Goal: Transaction & Acquisition: Purchase product/service

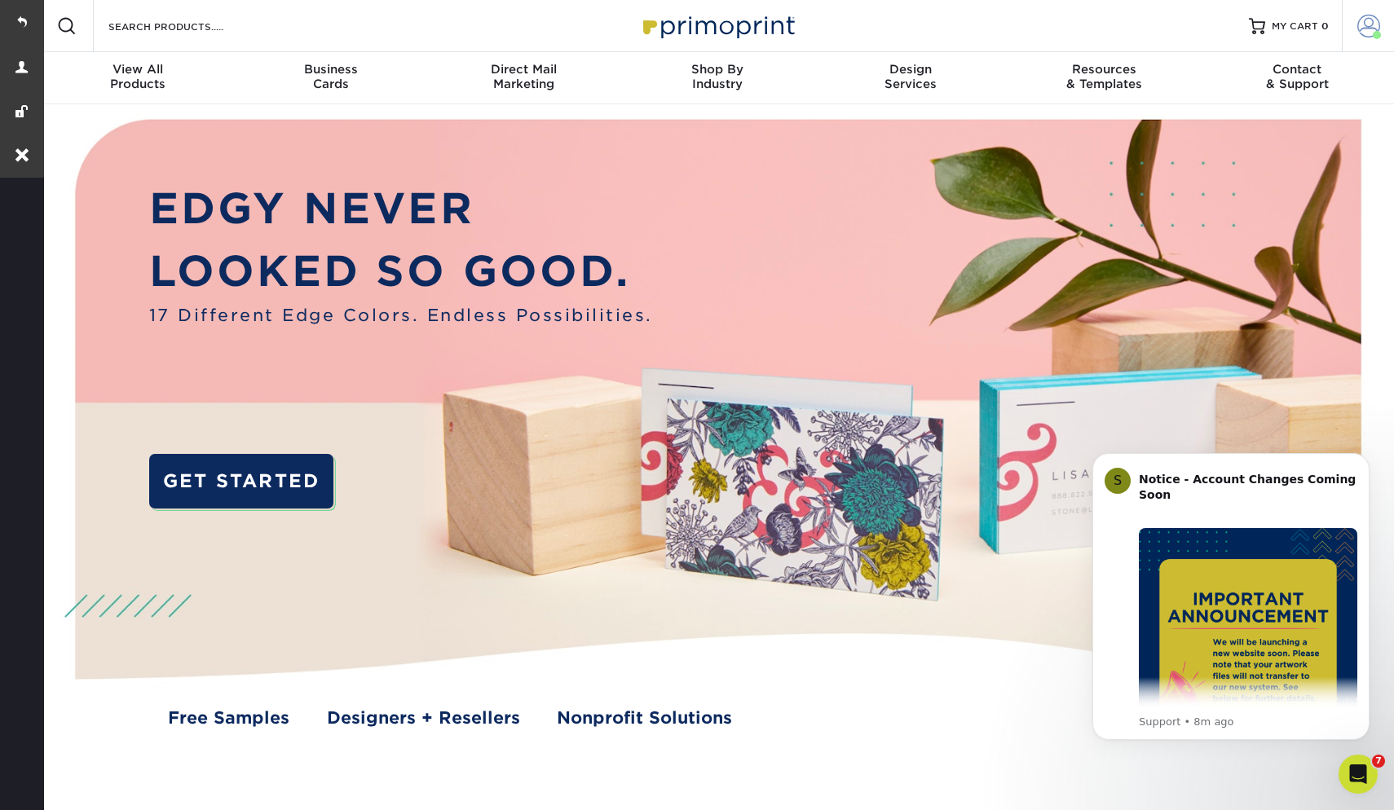
click at [1362, 35] on span at bounding box center [1368, 26] width 23 height 23
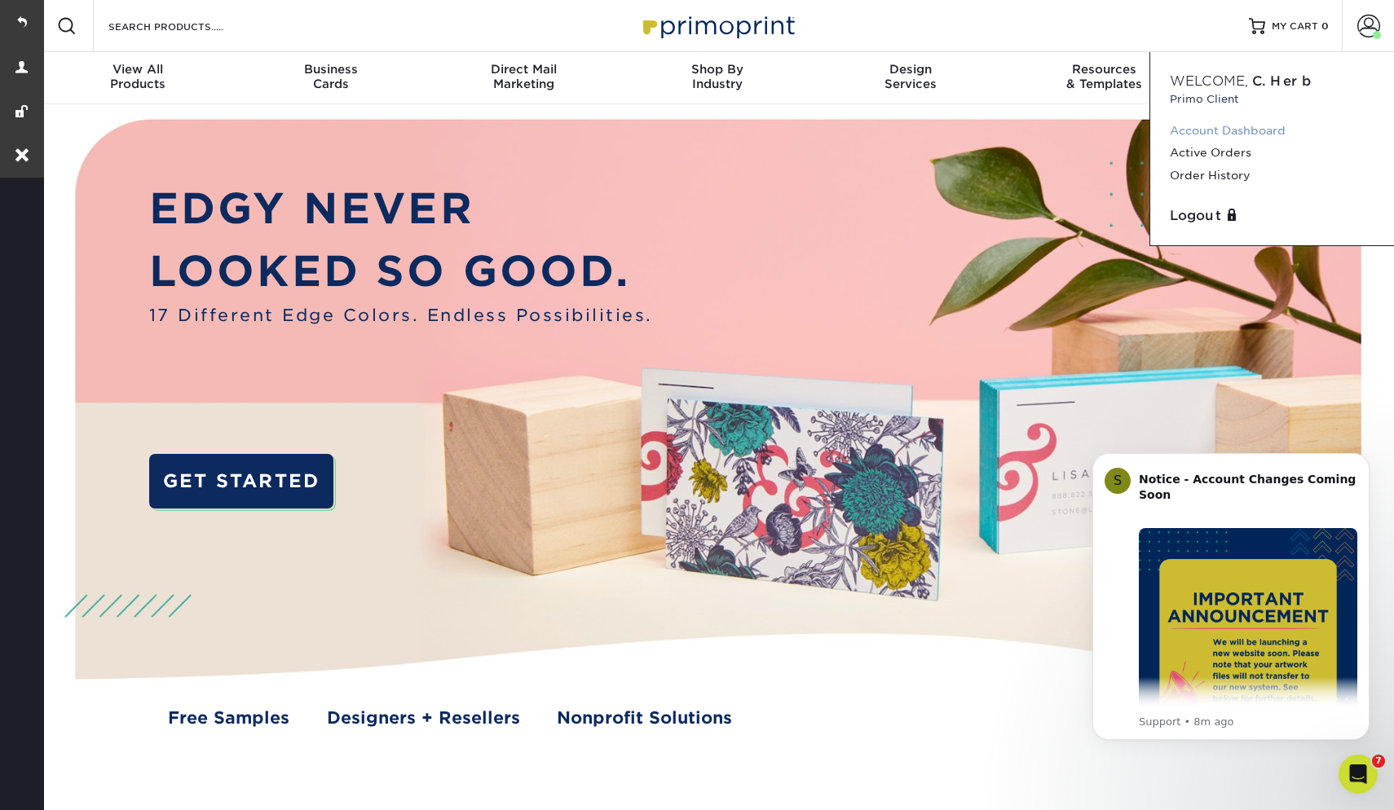
click at [1227, 130] on link "Account Dashboard" at bounding box center [1272, 131] width 205 height 22
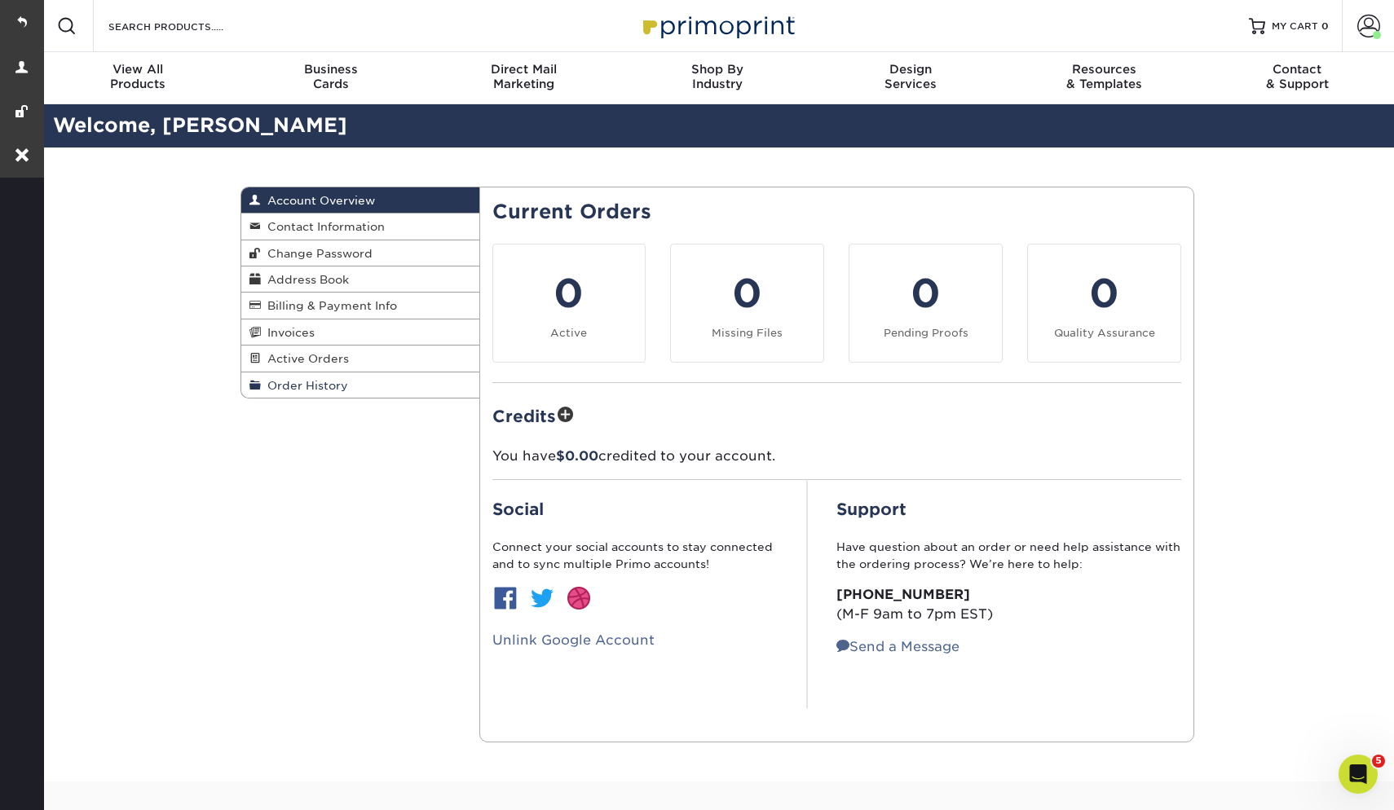
click at [416, 384] on link "Order History" at bounding box center [360, 384] width 238 height 25
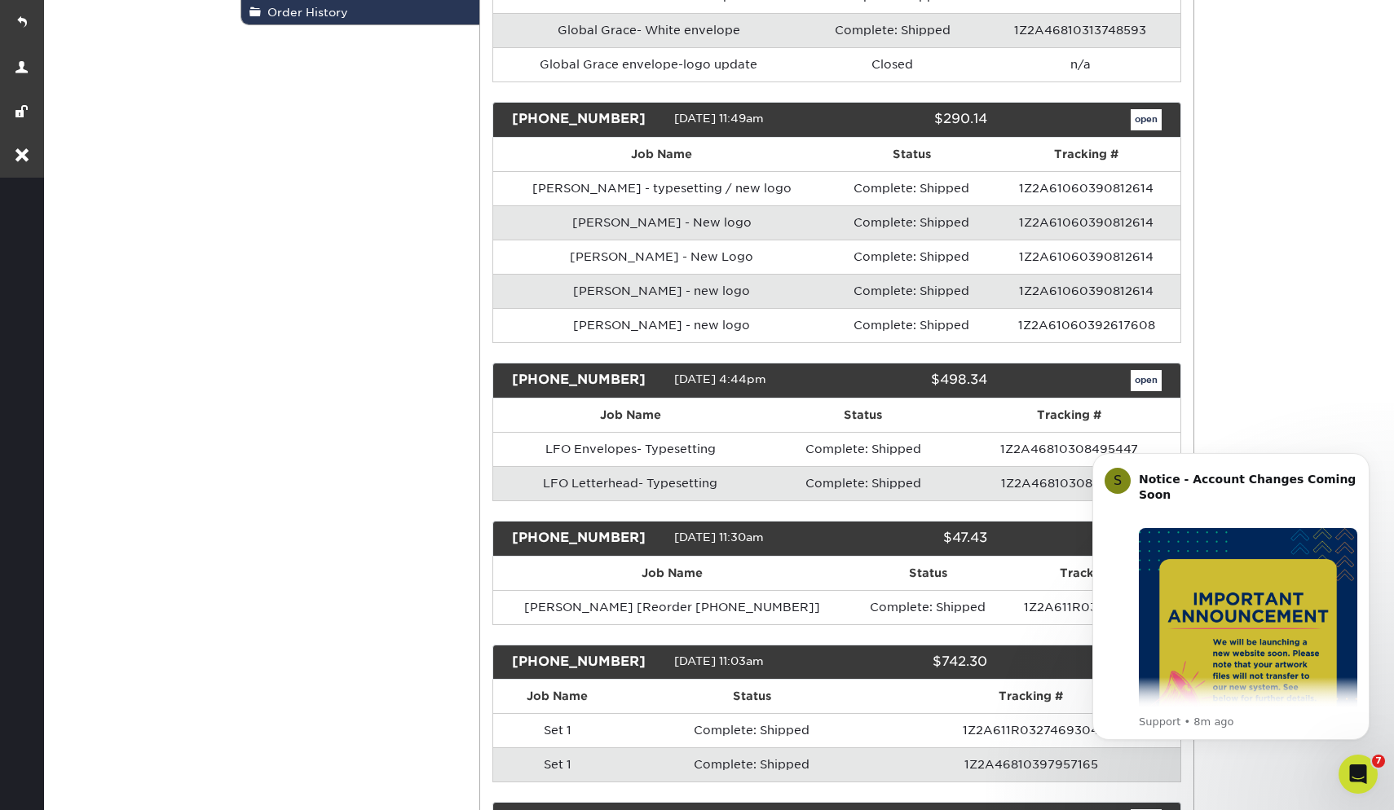
scroll to position [374, 0]
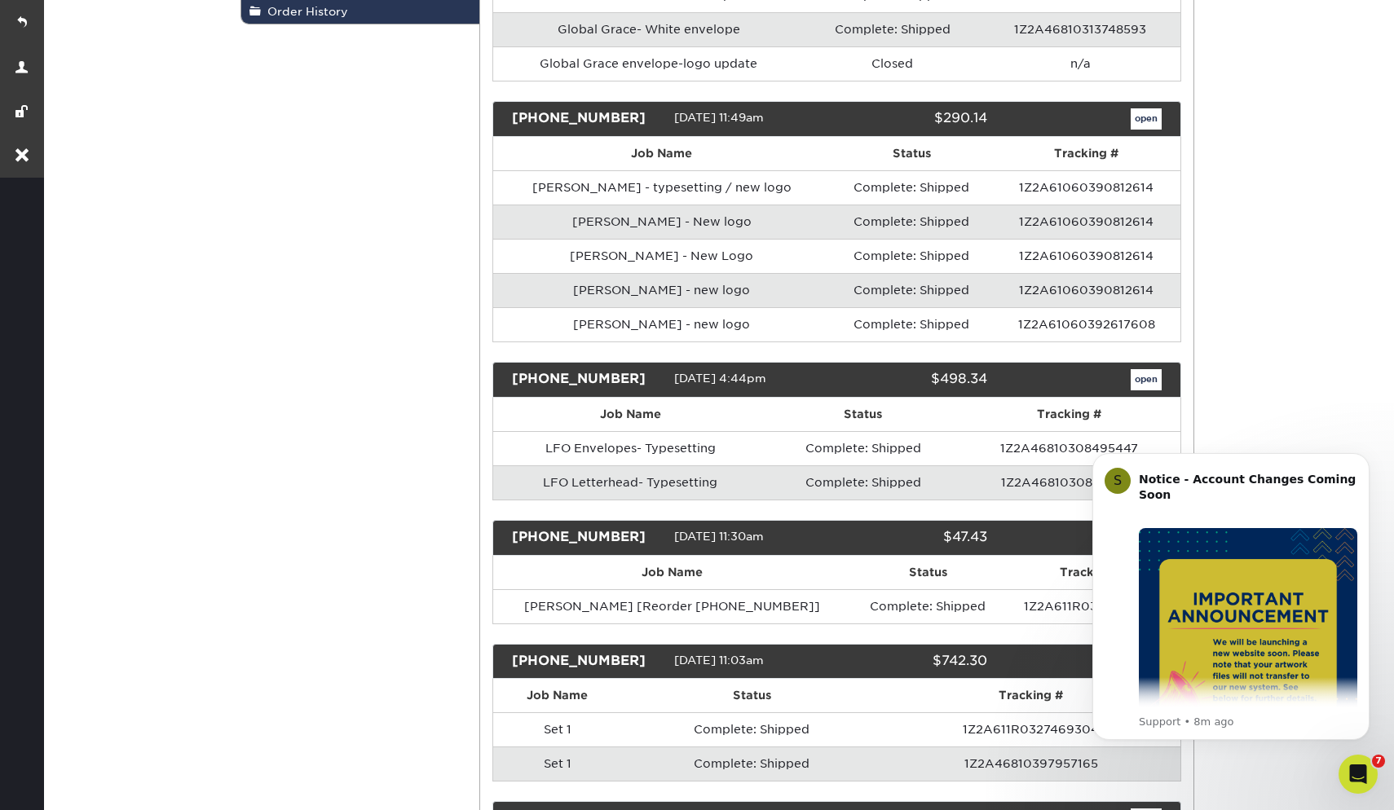
click at [1152, 377] on link "open" at bounding box center [1145, 379] width 31 height 21
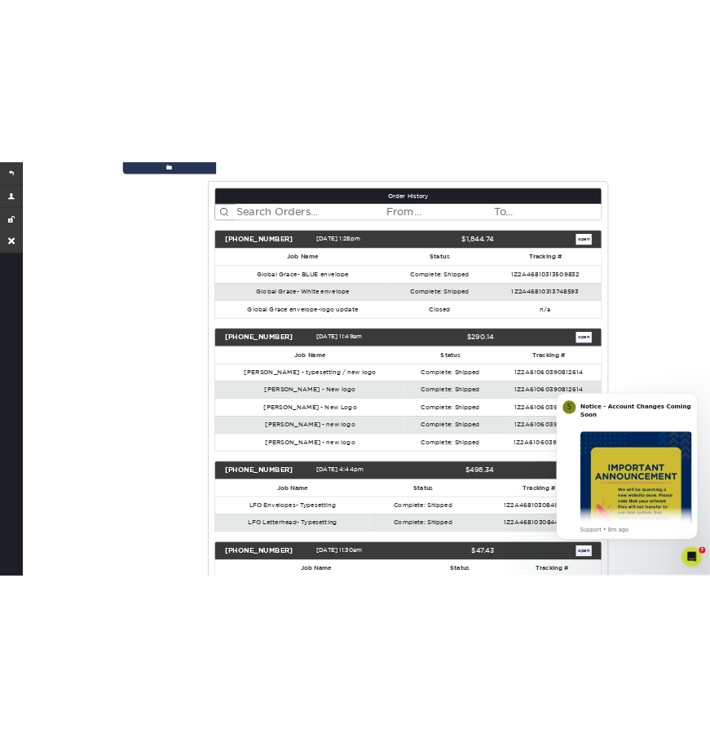
scroll to position [0, 0]
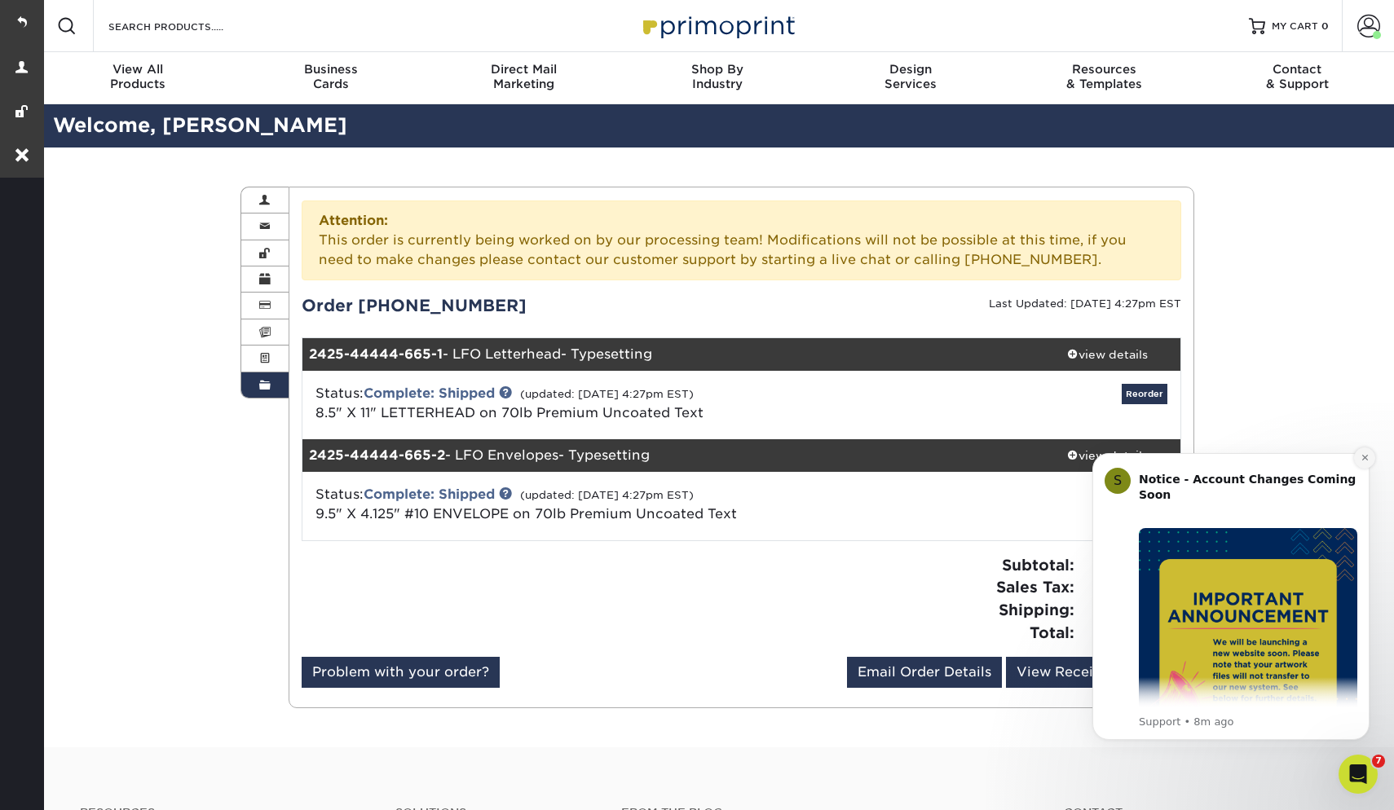
click at [1360, 456] on icon "Dismiss notification" at bounding box center [1364, 457] width 9 height 9
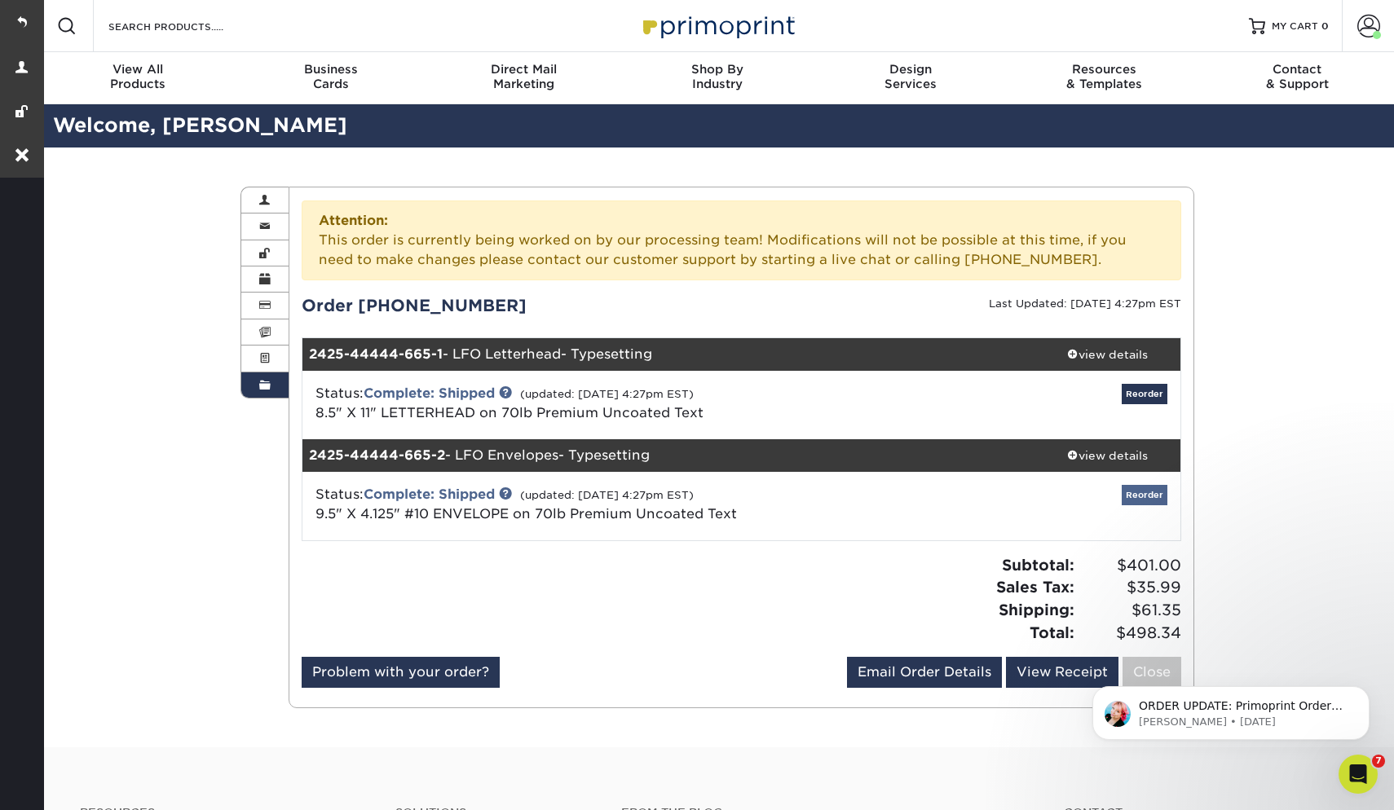
click at [1151, 498] on link "Reorder" at bounding box center [1145, 495] width 46 height 20
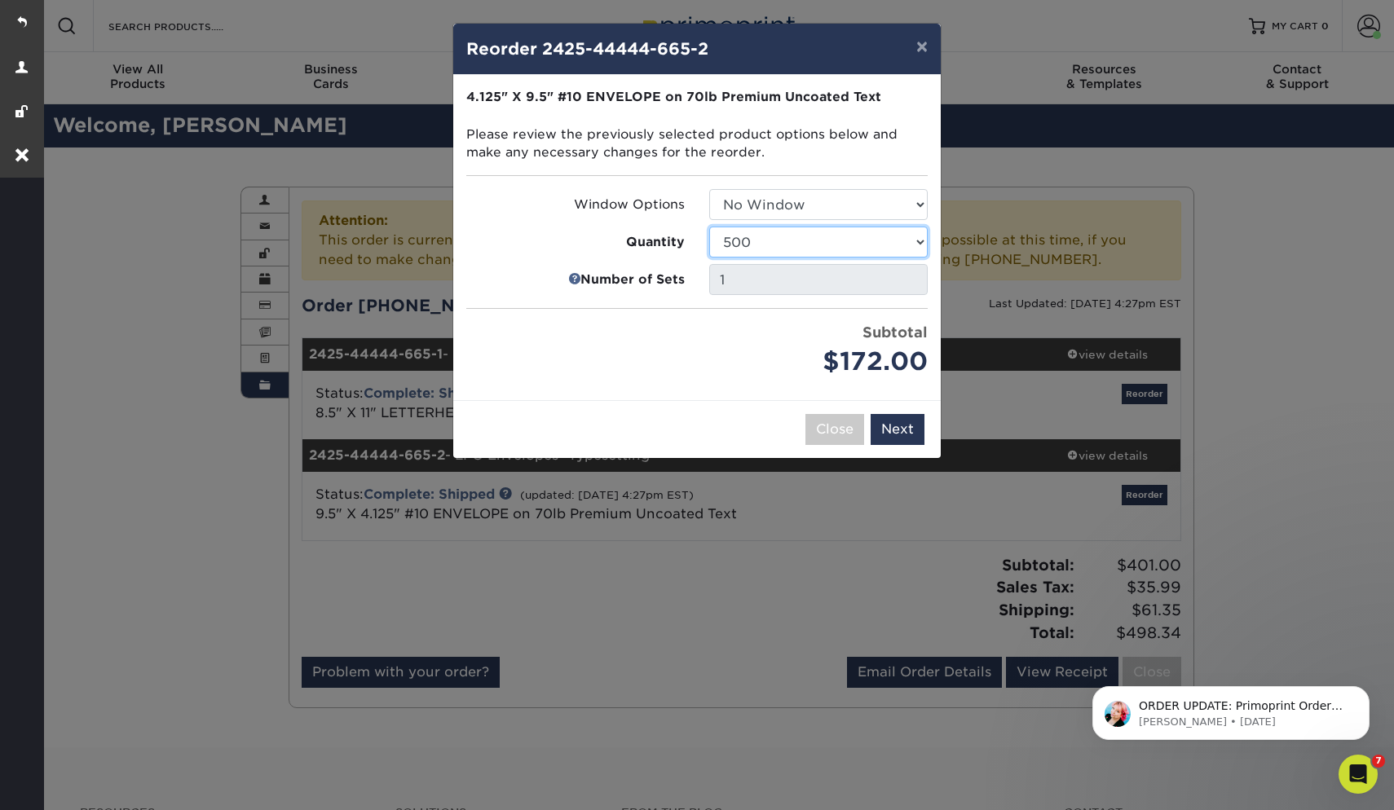
select select "52e3d710-0e8f-4d4d-8560-7d4d8655be69"
click at [896, 421] on button "Next" at bounding box center [897, 429] width 54 height 31
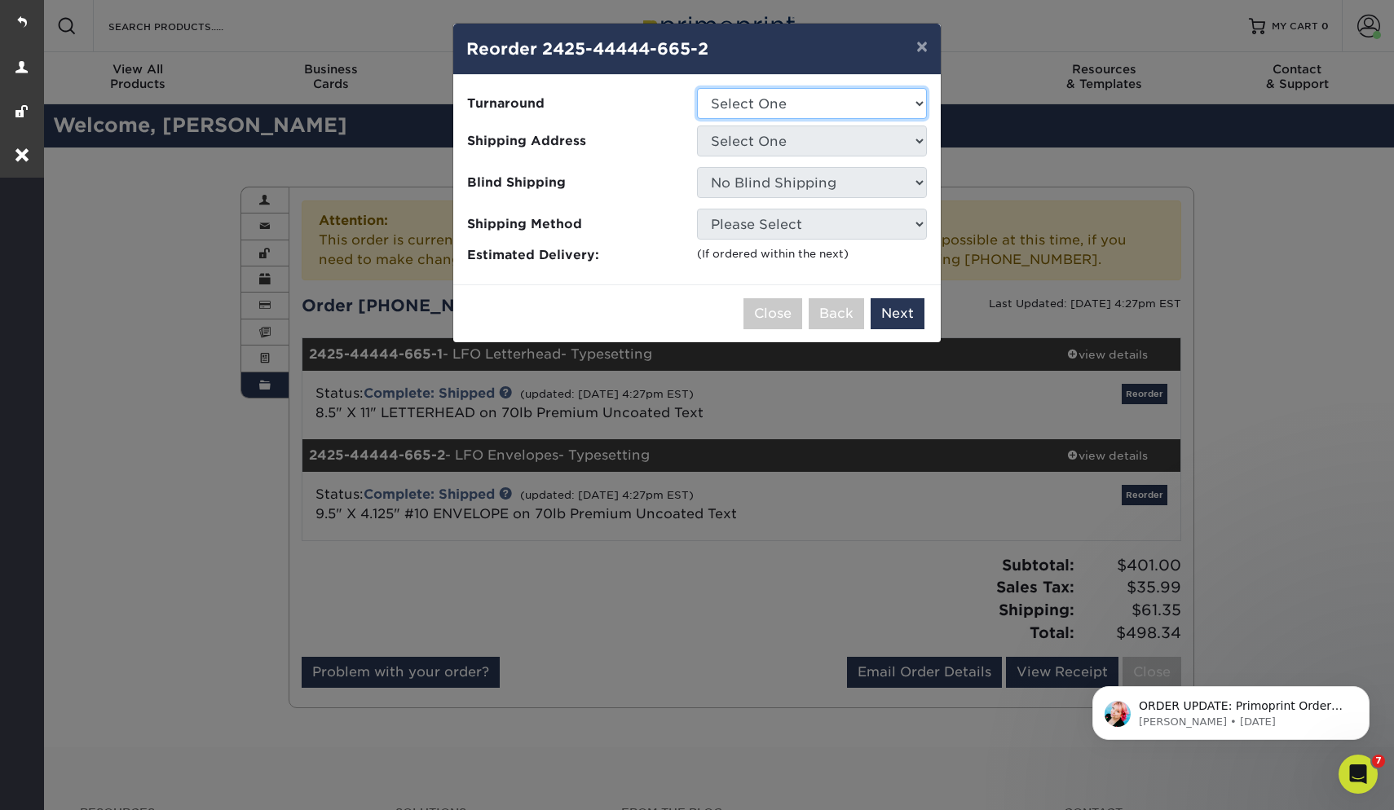
select select "5ff611ab-e7b4-4983-b34f-0023fb6ed2dc"
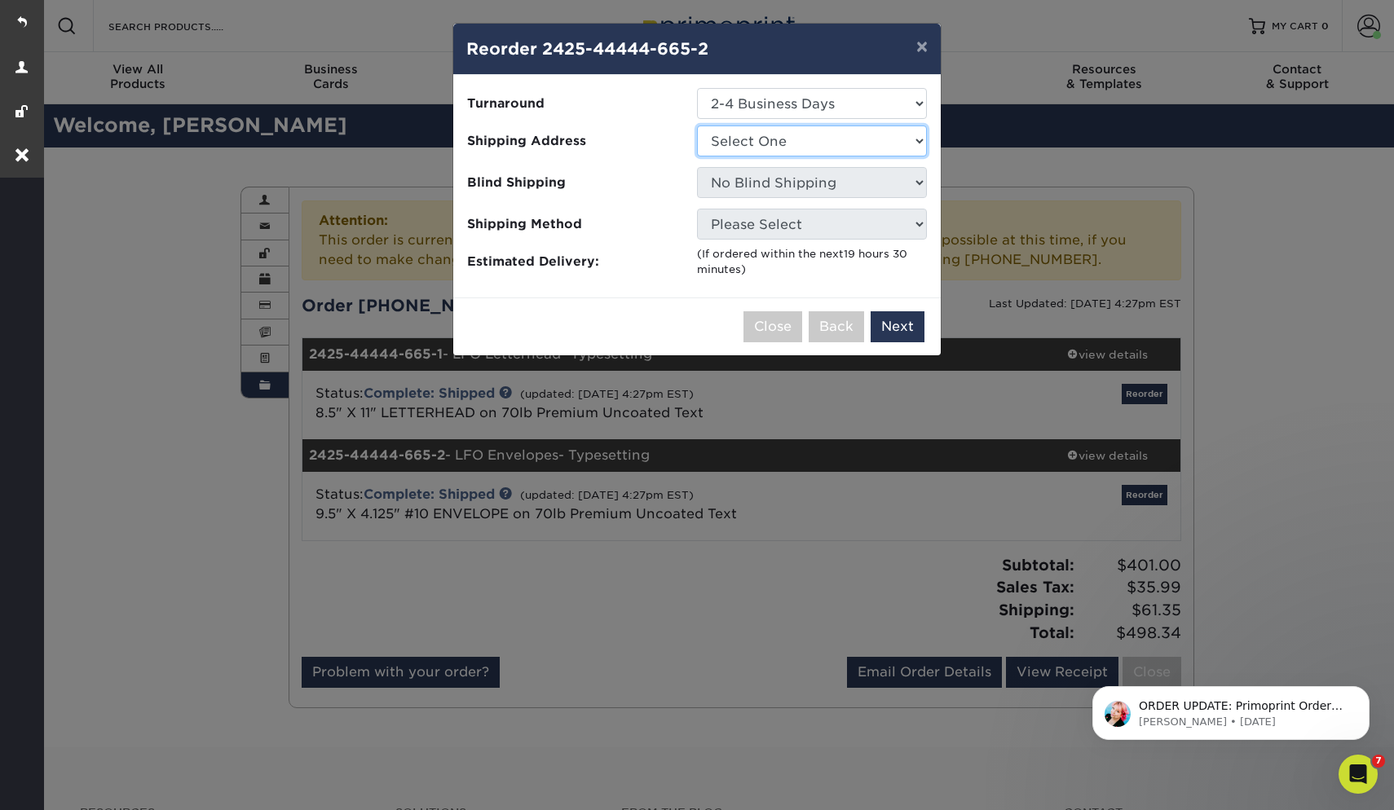
select select "259391"
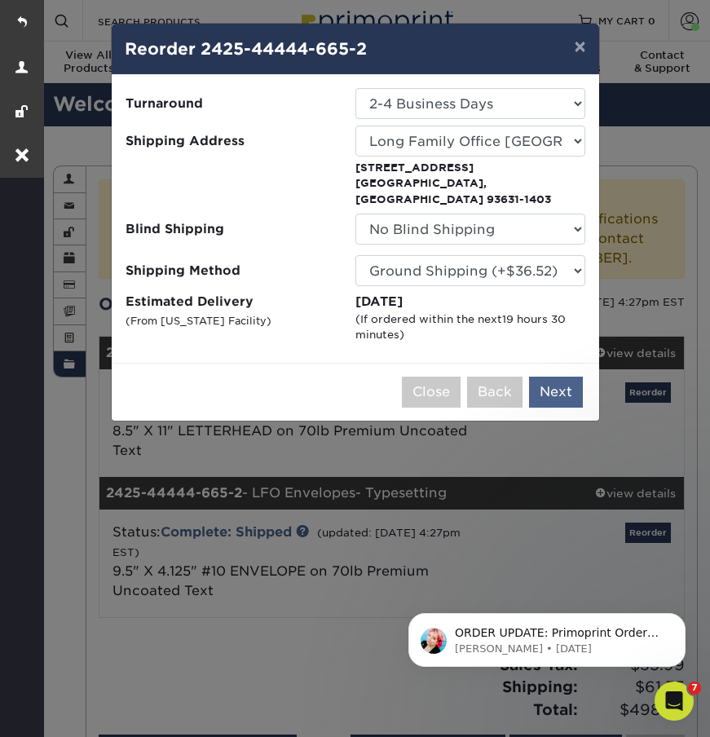
click at [550, 384] on button "Next" at bounding box center [556, 392] width 54 height 31
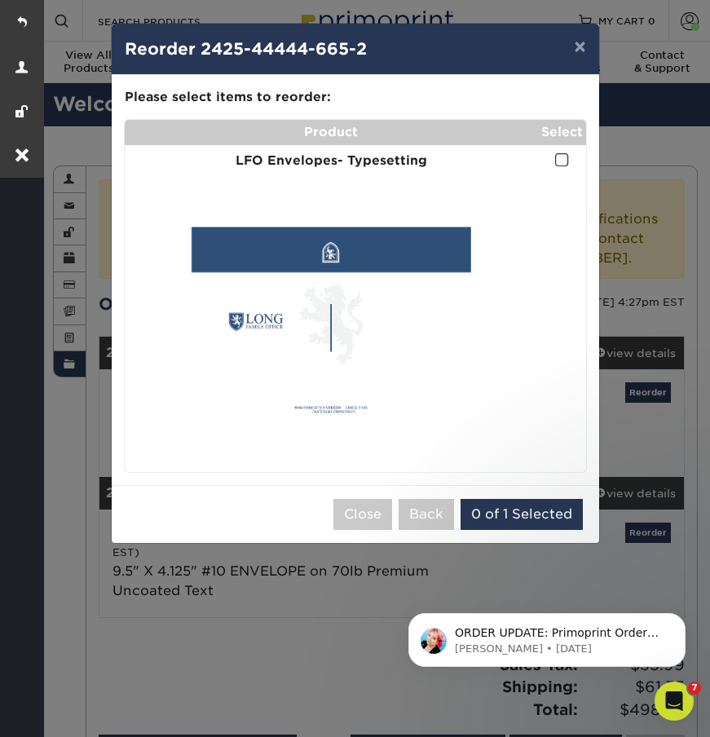
click at [559, 160] on span at bounding box center [562, 159] width 14 height 15
click at [0, 0] on input "checkbox" at bounding box center [0, 0] width 0 height 0
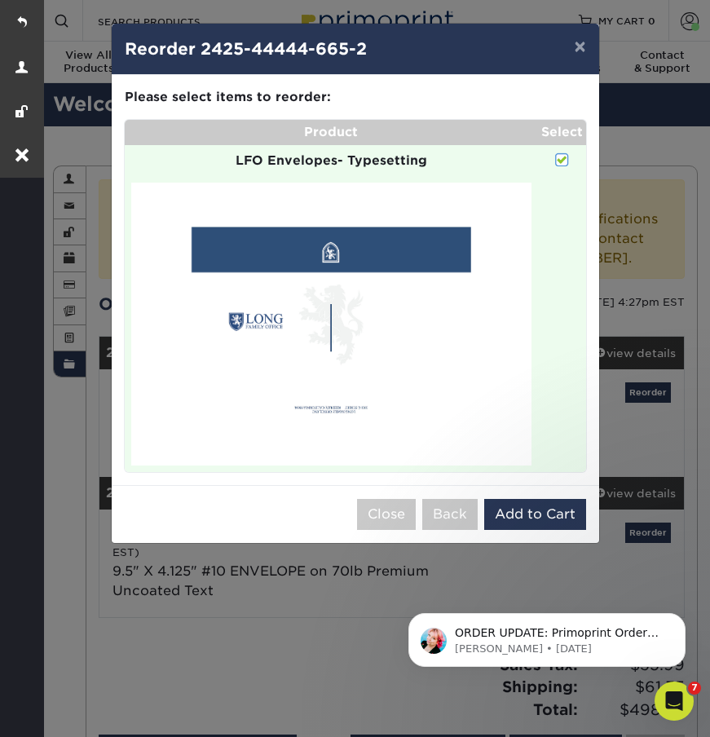
click at [535, 517] on div "ORDER UPDATE: Primoprint Order 25113-12835-665 Hi Herb! We noticed your envelop…" at bounding box center [547, 565] width 300 height 204
click at [527, 518] on button "Add to Cart" at bounding box center [535, 514] width 102 height 31
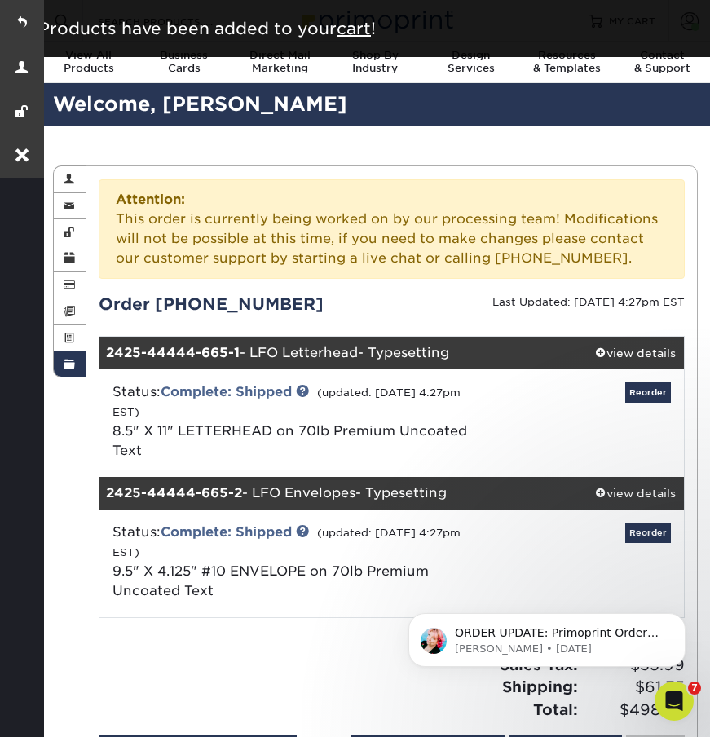
click at [522, 135] on div "Order History Account Overview Contact Information Change Password Address Book…" at bounding box center [375, 475] width 669 height 698
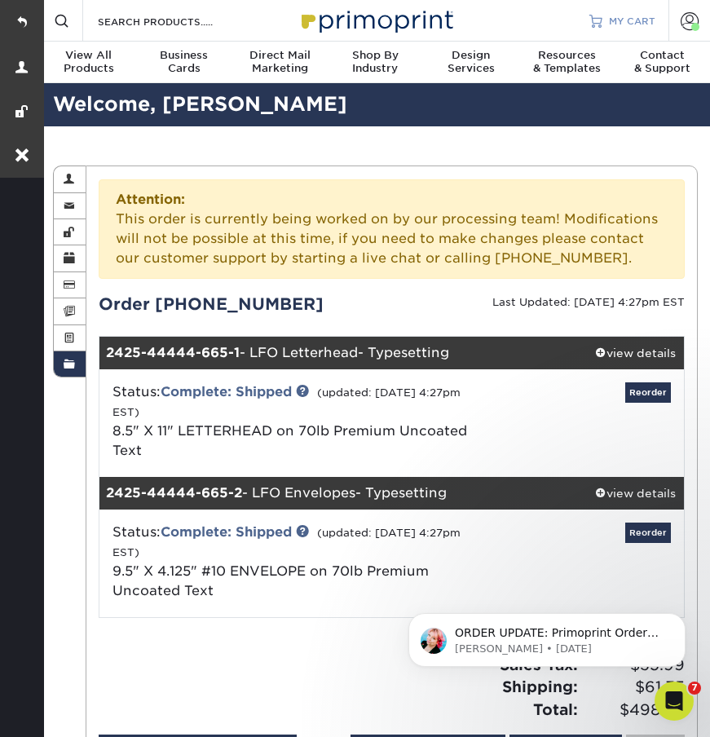
click at [642, 15] on span "MY CART" at bounding box center [632, 21] width 46 height 14
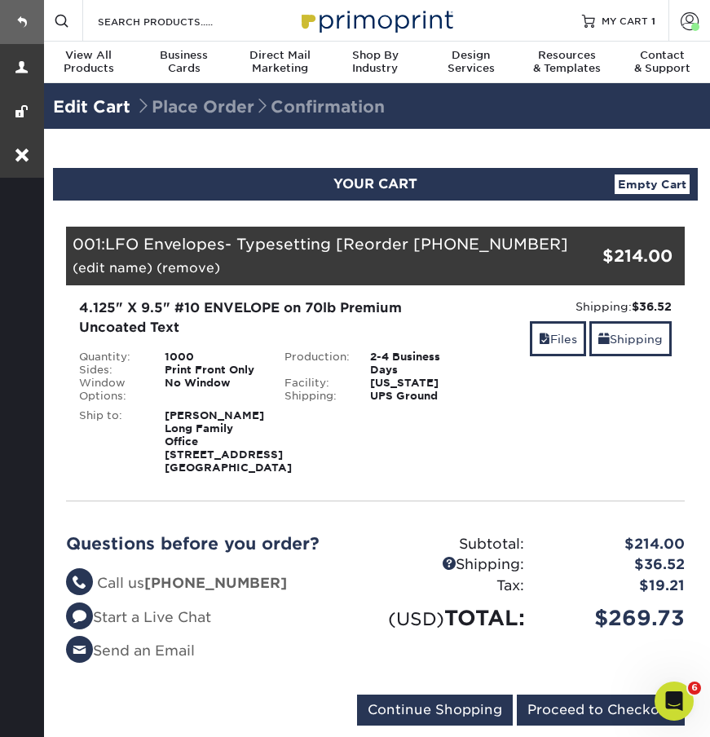
click at [24, 17] on link at bounding box center [22, 22] width 44 height 44
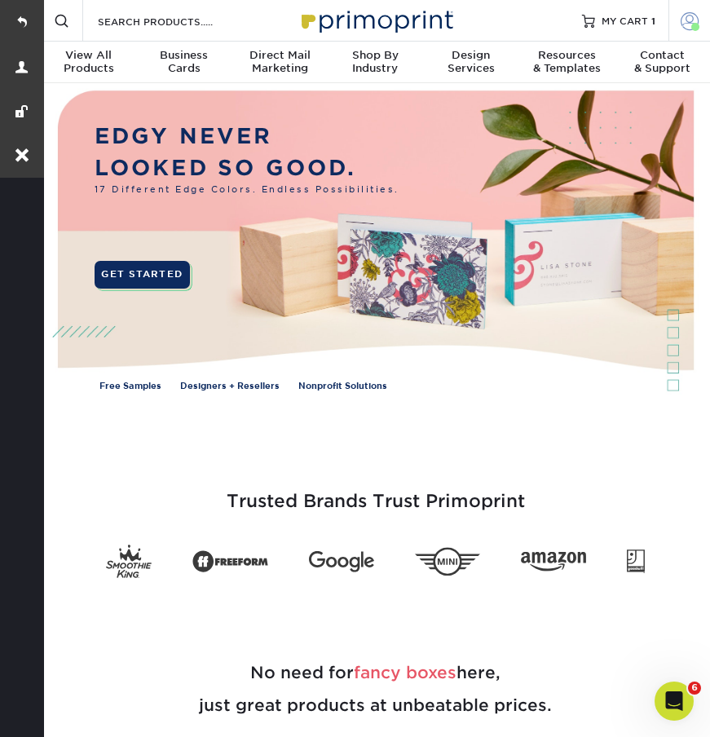
click at [685, 30] on link "Account" at bounding box center [689, 21] width 42 height 42
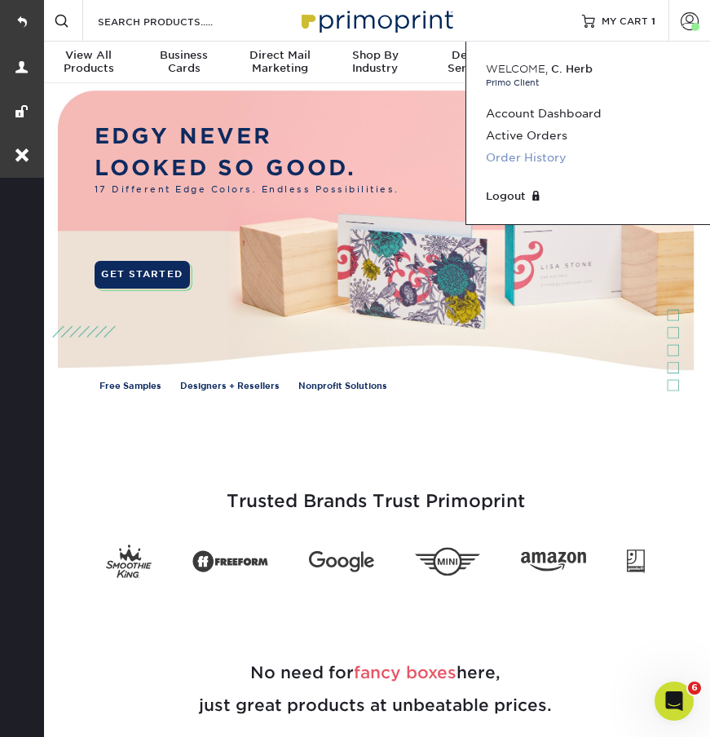
click at [555, 149] on link "Order History" at bounding box center [588, 158] width 205 height 22
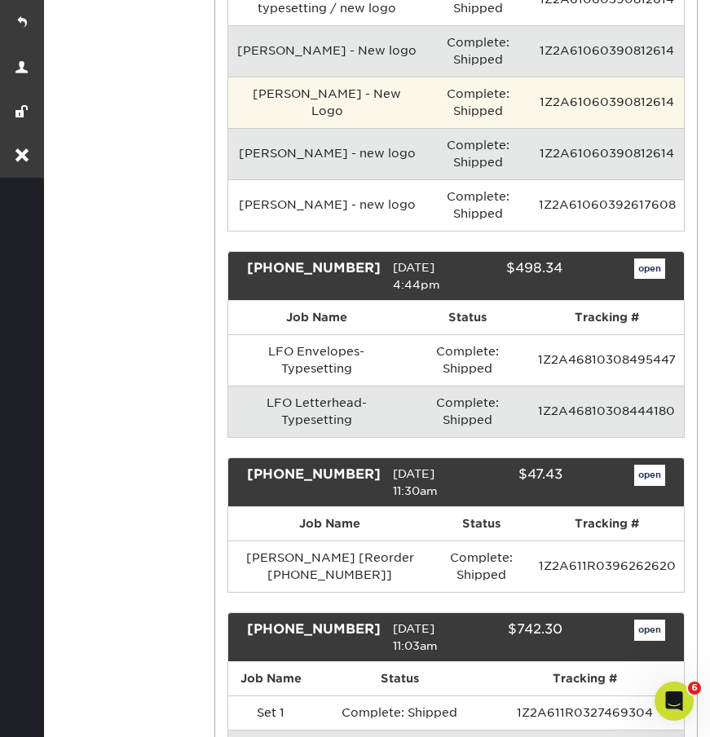
scroll to position [641, 0]
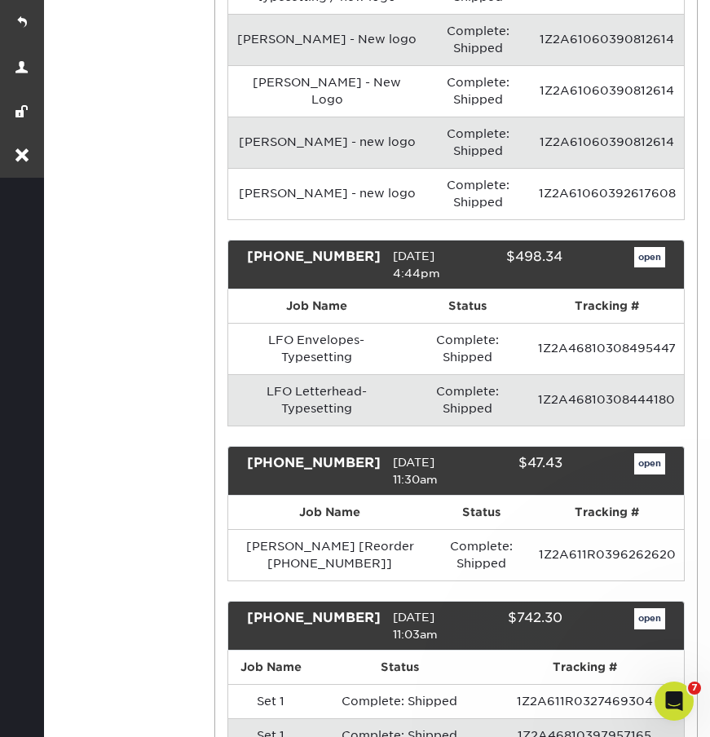
click at [655, 262] on link "open" at bounding box center [649, 257] width 31 height 21
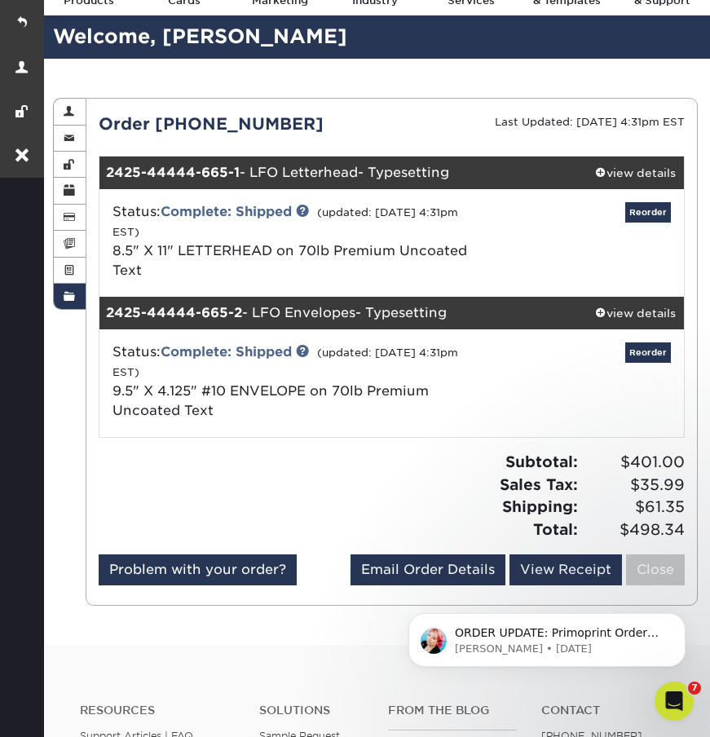
scroll to position [73, 0]
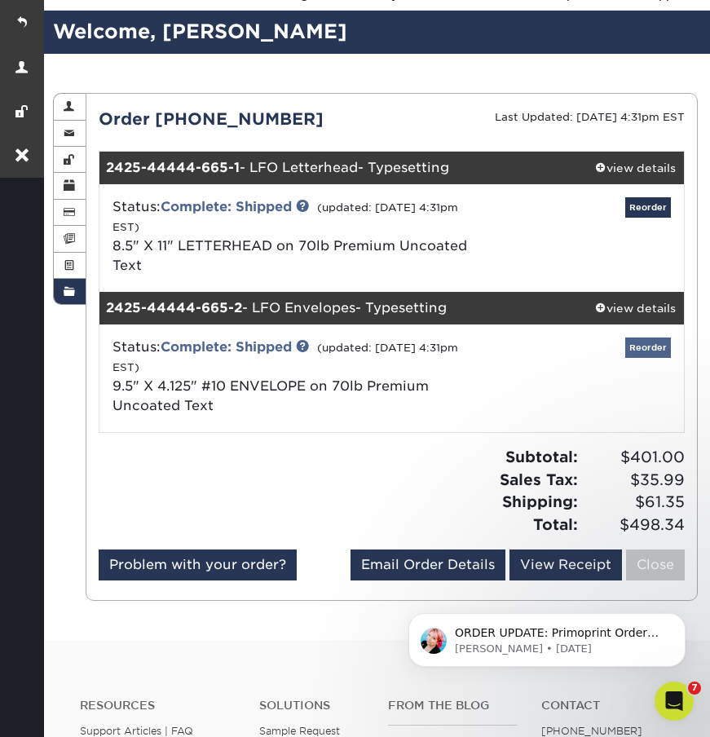
click at [646, 342] on link "Reorder" at bounding box center [648, 347] width 46 height 20
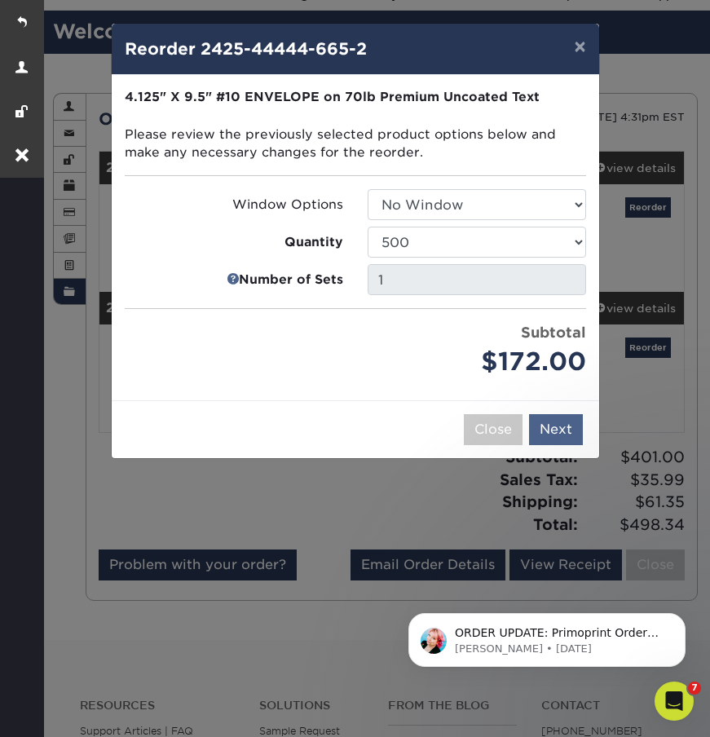
click at [551, 418] on button "Next" at bounding box center [556, 429] width 54 height 31
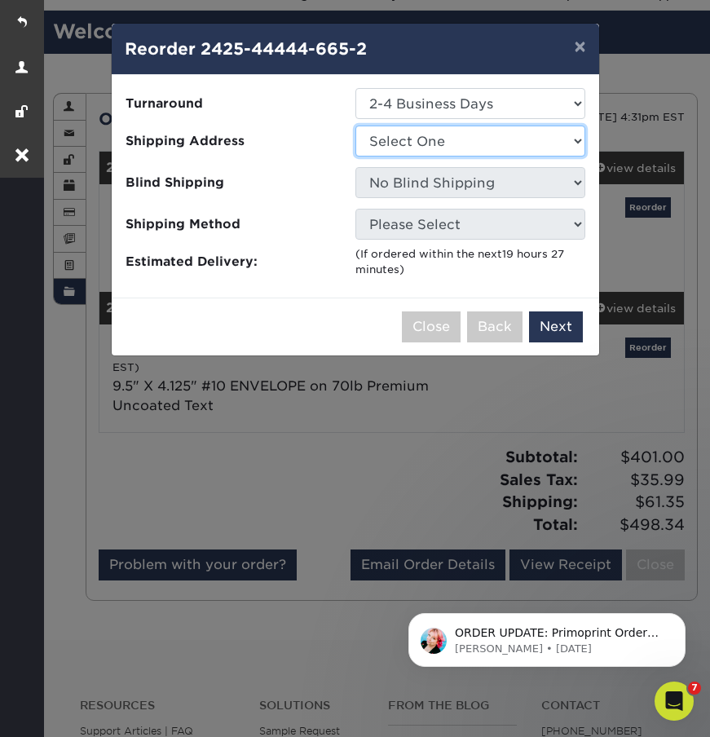
select select "259391"
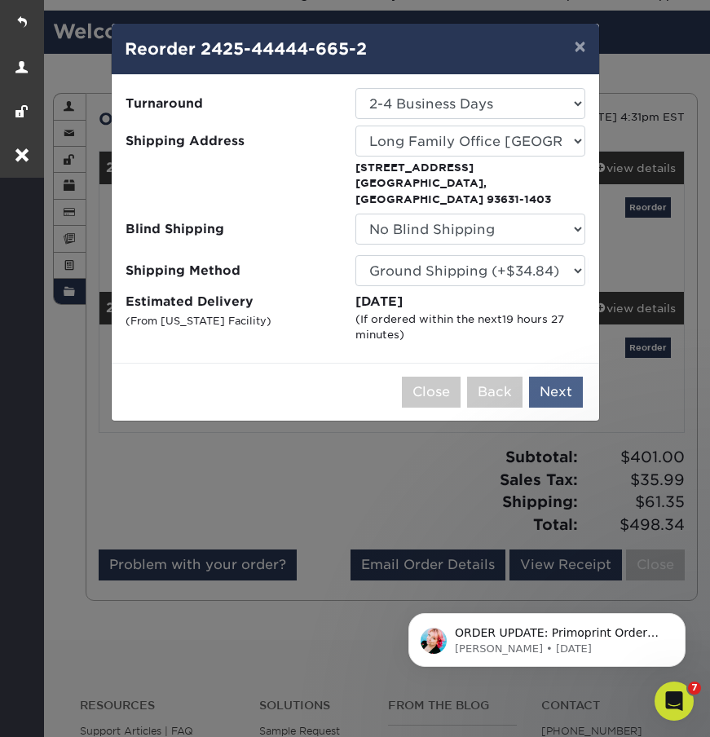
click at [542, 381] on button "Next" at bounding box center [556, 392] width 54 height 31
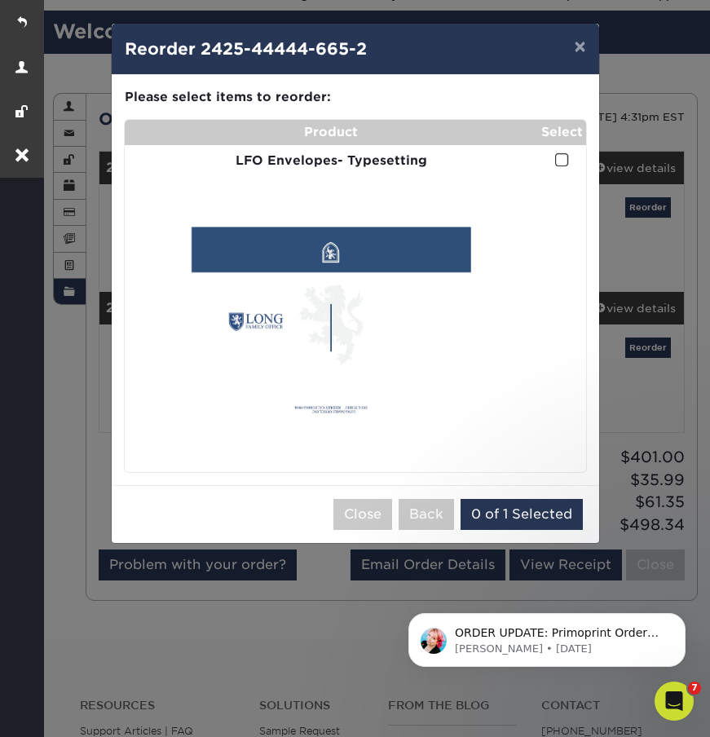
click at [566, 152] on span at bounding box center [562, 159] width 14 height 15
click at [0, 0] on input "checkbox" at bounding box center [0, 0] width 0 height 0
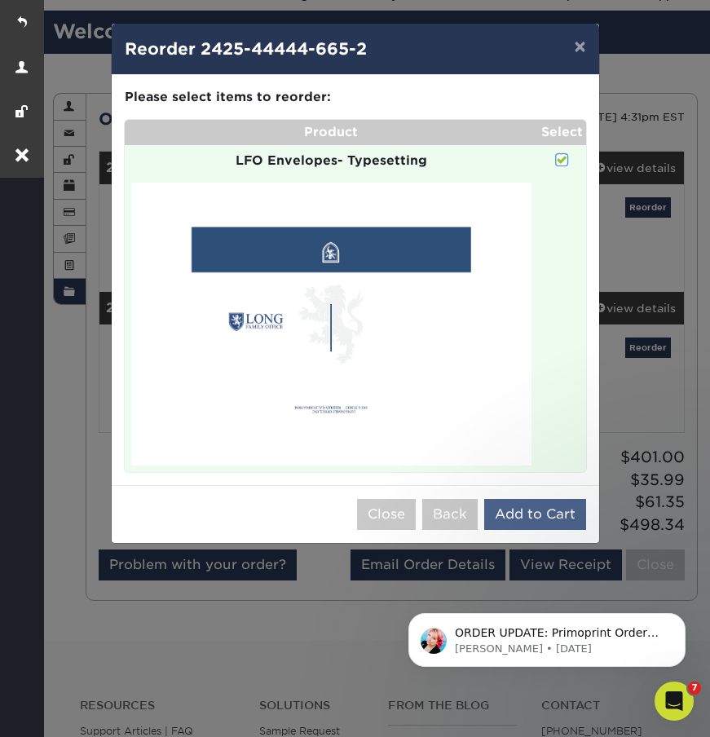
click at [541, 510] on button "Add to Cart" at bounding box center [535, 514] width 102 height 31
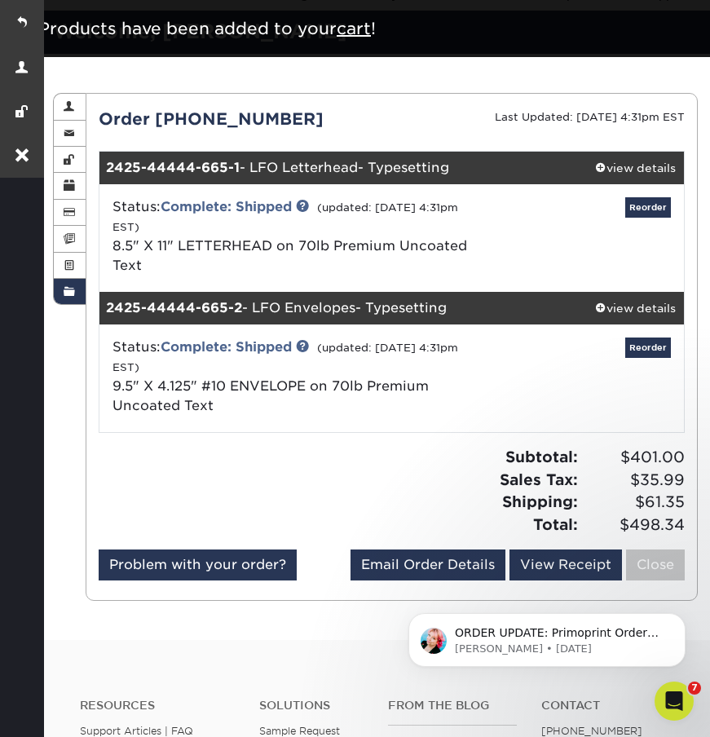
click at [597, 71] on div "Order History Account Overview Contact Information Change Password Address Book…" at bounding box center [375, 346] width 669 height 585
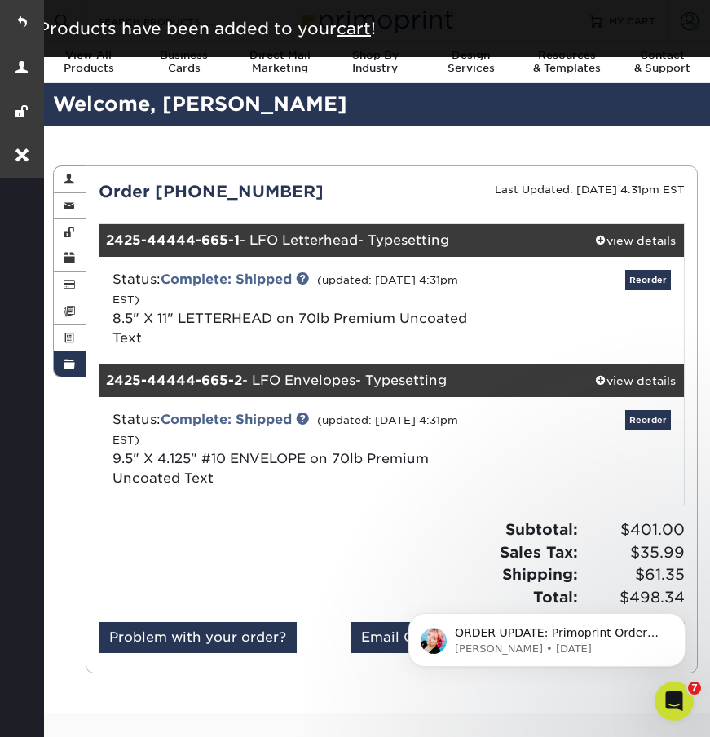
scroll to position [0, 0]
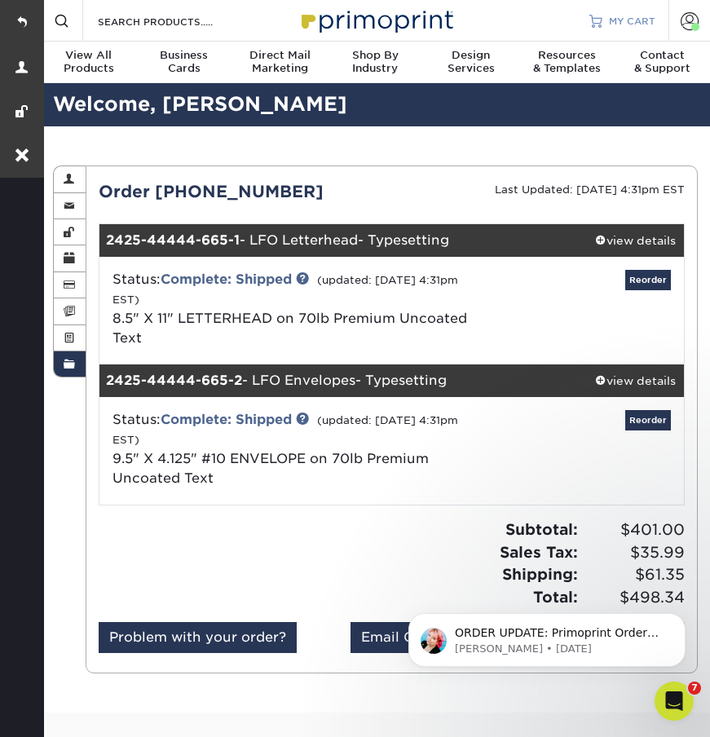
click at [631, 18] on span "MY CART" at bounding box center [632, 21] width 46 height 14
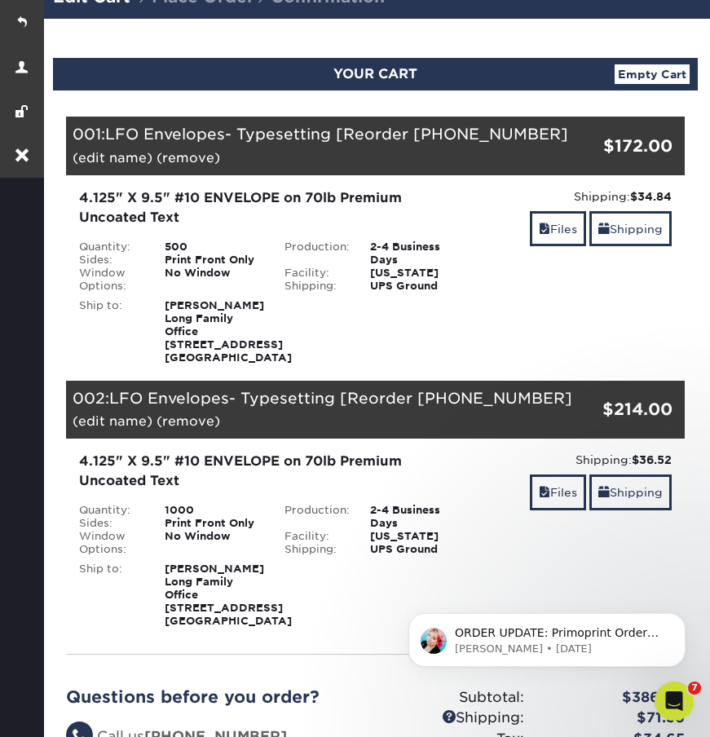
scroll to position [115, 0]
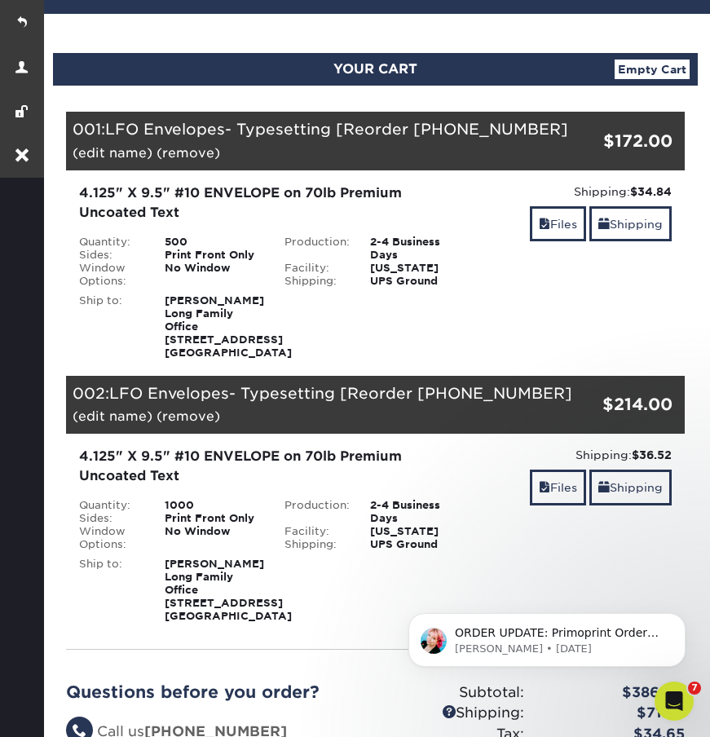
click at [176, 424] on link "(remove)" at bounding box center [188, 415] width 64 height 15
click at [488, 424] on link "Yes" at bounding box center [489, 415] width 23 height 15
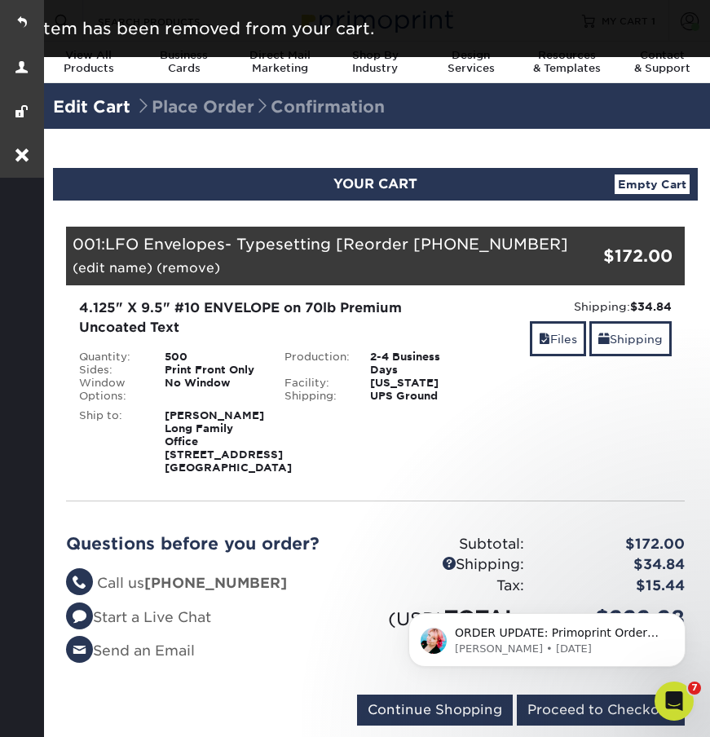
scroll to position [0, 0]
click at [34, 24] on link at bounding box center [22, 22] width 44 height 44
